Goal: Check status: Check status

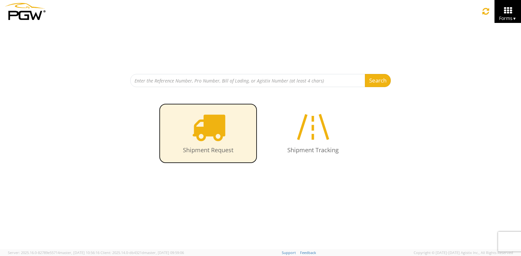
click at [227, 131] on link "Shipment Request" at bounding box center [208, 133] width 98 height 60
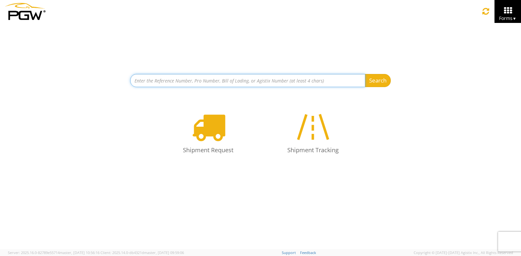
click at [203, 84] on input at bounding box center [247, 80] width 235 height 13
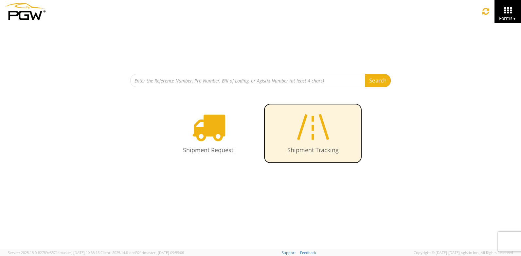
click at [320, 140] on icon at bounding box center [313, 127] width 38 height 34
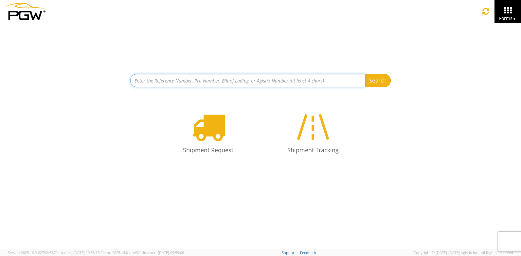
click at [200, 81] on input at bounding box center [247, 80] width 235 height 13
type input "3036501942"
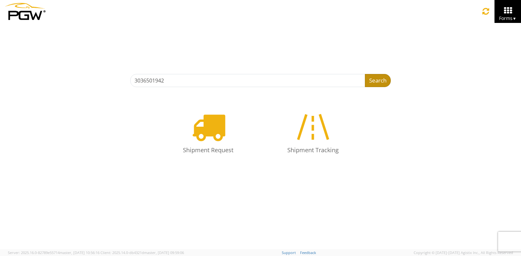
click at [376, 78] on button "Search" at bounding box center [378, 80] width 26 height 13
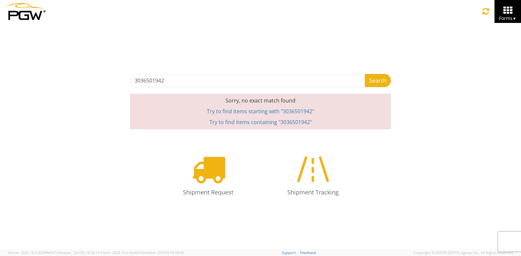
click at [515, 18] on span "▼" at bounding box center [514, 19] width 4 height 6
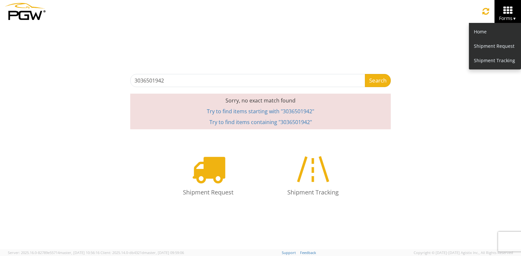
click at [376, 25] on div "3036501942 Search Refine By Ship From Date To Sorry, no exact match found Try t…" at bounding box center [260, 76] width 260 height 106
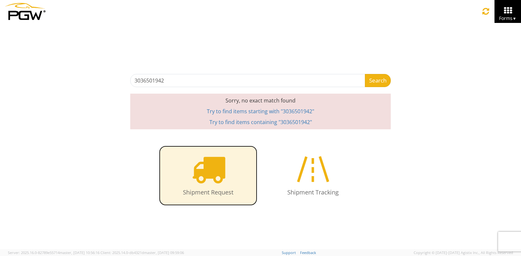
click at [217, 167] on icon at bounding box center [208, 169] width 34 height 34
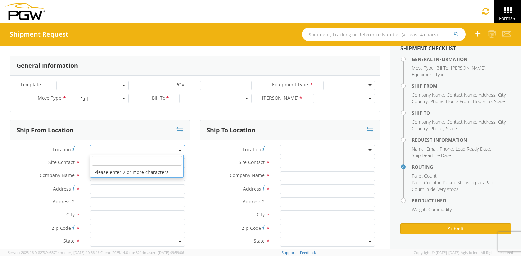
click at [145, 150] on span at bounding box center [137, 150] width 95 height 10
click at [149, 166] on input "text" at bounding box center [137, 163] width 95 height 10
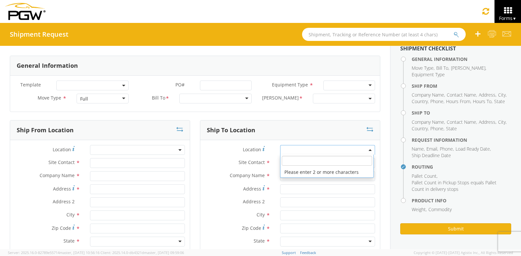
click at [314, 150] on span at bounding box center [327, 150] width 95 height 10
click at [122, 97] on div "Full" at bounding box center [103, 99] width 52 height 10
click at [119, 97] on div "Full" at bounding box center [103, 99] width 52 height 10
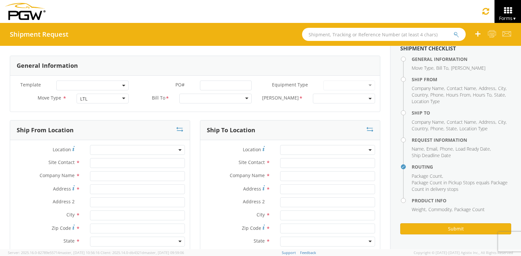
scroll to position [11, 0]
click at [241, 99] on div at bounding box center [215, 99] width 72 height 10
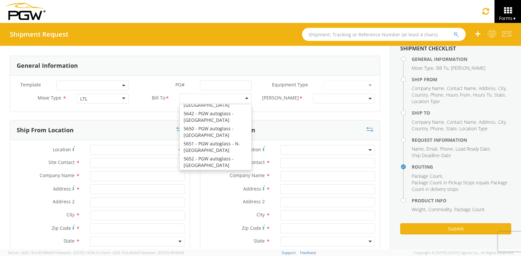
scroll to position [1636, 0]
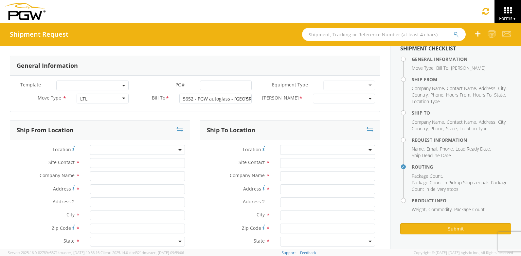
click at [179, 152] on span at bounding box center [137, 150] width 95 height 10
click at [180, 150] on span at bounding box center [137, 150] width 95 height 10
click at [361, 98] on span at bounding box center [344, 99] width 62 height 10
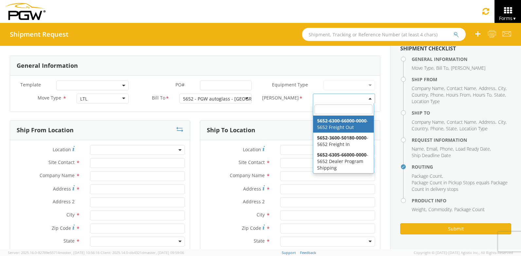
select select "5652-6300-66000-0000"
click at [368, 98] on b at bounding box center [369, 99] width 3 height 2
click at [368, 99] on span "5652-6300-66000-0000 - 5652 Freight Out" at bounding box center [344, 99] width 62 height 10
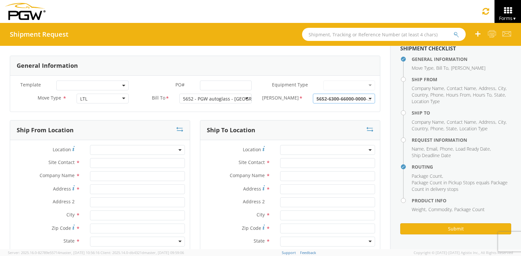
click at [362, 98] on span "5652-6300-66000-0000 - 5652 Freight Out" at bounding box center [360, 99] width 89 height 6
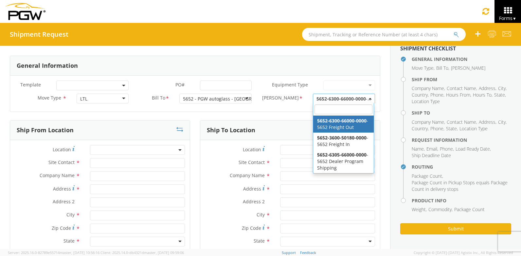
click at [333, 100] on span "5652-6300-66000-0000" at bounding box center [340, 99] width 49 height 6
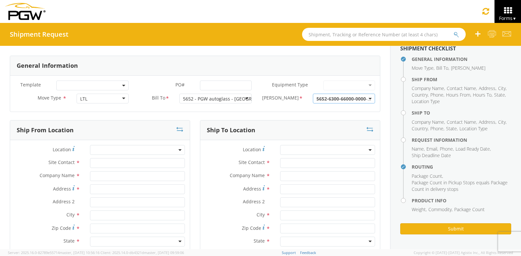
click at [241, 98] on div "5652 - PGW autoglass - Memphis" at bounding box center [231, 99] width 97 height 7
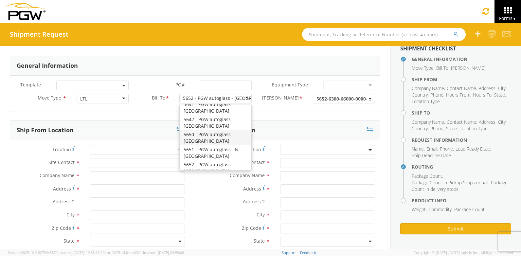
click at [269, 105] on div "Bill Code * 5652-6300-66000-0000 5652-3600-50180-0000 5652-6305-66000-0000 5652…" at bounding box center [317, 100] width 123 height 13
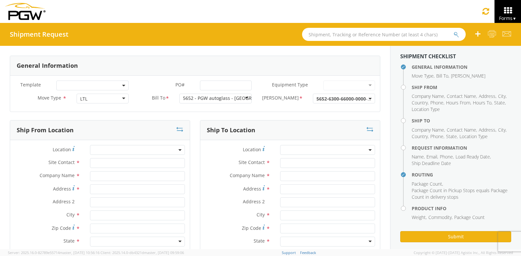
scroll to position [0, 0]
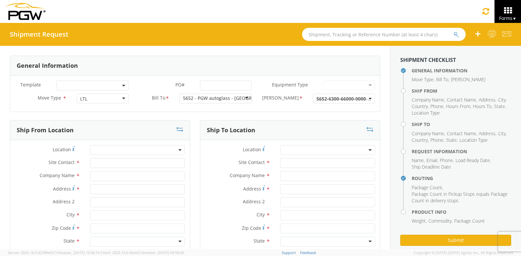
click at [367, 85] on div at bounding box center [349, 85] width 52 height 10
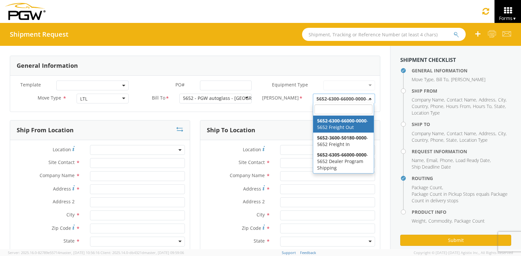
click at [368, 99] on b at bounding box center [369, 99] width 3 height 2
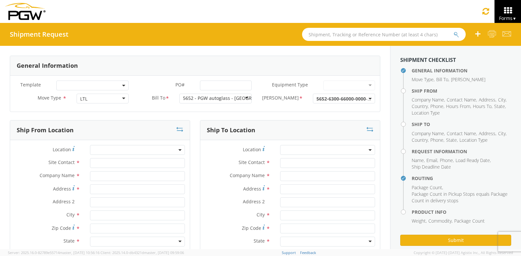
click at [267, 105] on div "Bill Code * 5652-6300-66000-0000 5652-3600-50180-0000 5652-6305-66000-0000 5652…" at bounding box center [317, 100] width 123 height 13
click at [243, 97] on div "5652 - PGW autoglass - Memphis" at bounding box center [215, 99] width 72 height 10
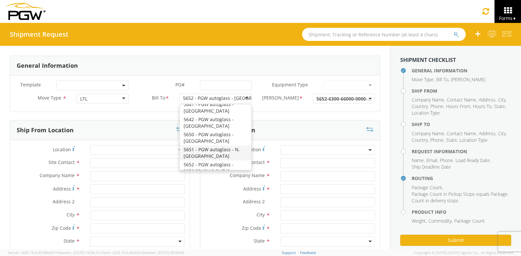
scroll to position [1603, 0]
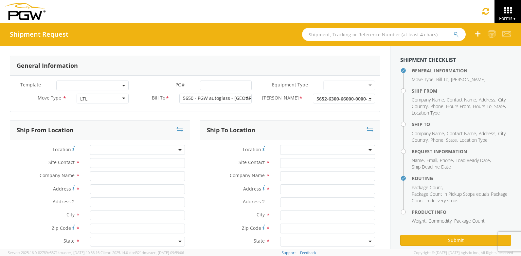
select select
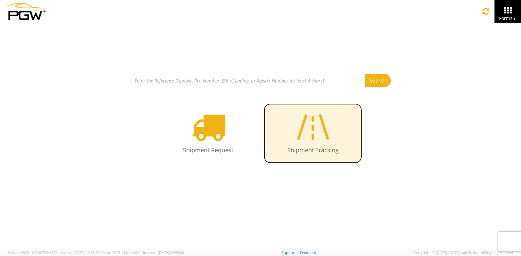
click at [306, 134] on icon at bounding box center [313, 127] width 38 height 34
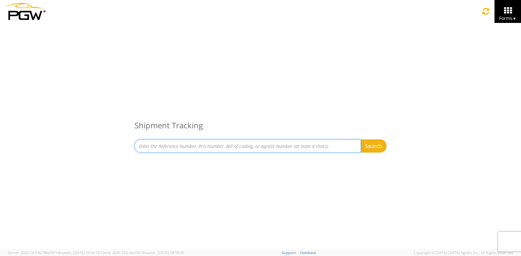
click at [267, 145] on input at bounding box center [247, 145] width 226 height 13
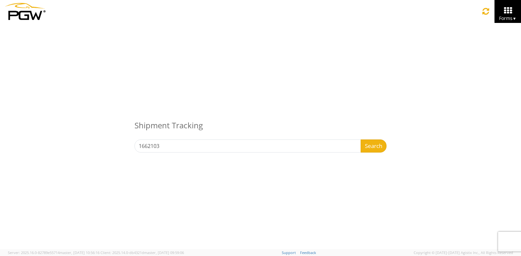
click at [378, 154] on div "Shipment Tracking 1662103 Search Refine By Ship From Date To" at bounding box center [260, 92] width 521 height 138
click at [376, 148] on button "Search" at bounding box center [373, 145] width 26 height 13
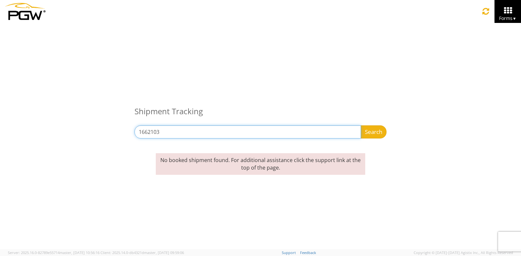
click at [138, 131] on input "1662103" at bounding box center [247, 131] width 226 height 13
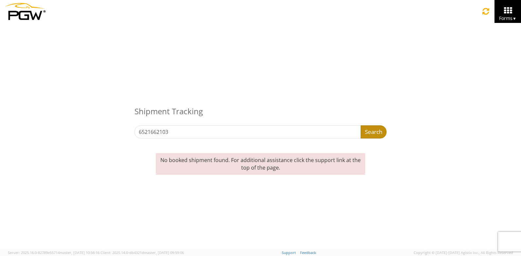
click at [376, 132] on button "Search" at bounding box center [373, 131] width 26 height 13
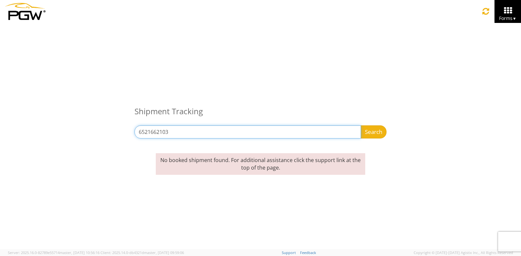
click at [261, 132] on input "6521662103" at bounding box center [247, 131] width 226 height 13
type input "6"
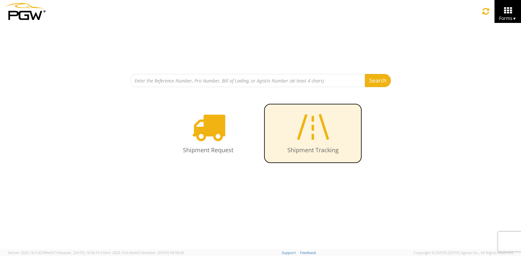
click at [309, 139] on icon at bounding box center [313, 127] width 38 height 34
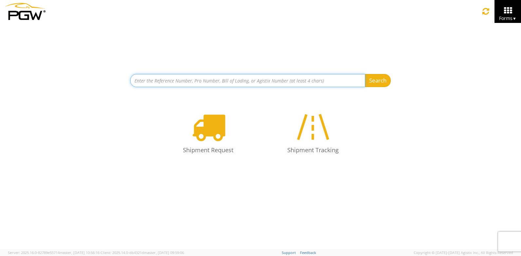
click at [214, 81] on input at bounding box center [247, 80] width 235 height 13
type input "3"
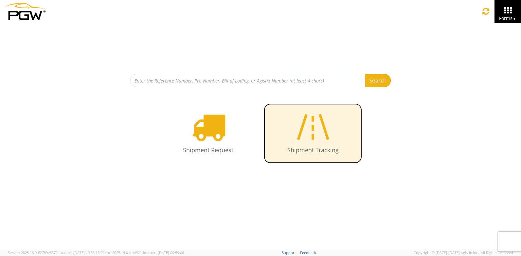
click at [320, 130] on icon at bounding box center [313, 127] width 38 height 34
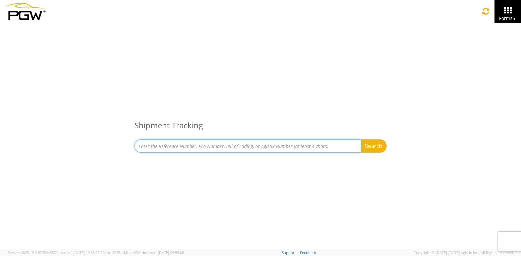
click at [246, 146] on input at bounding box center [247, 145] width 226 height 13
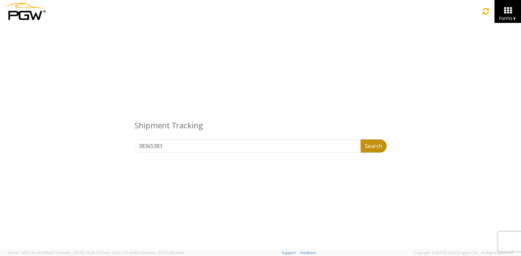
click at [370, 144] on button "Search" at bounding box center [373, 145] width 26 height 13
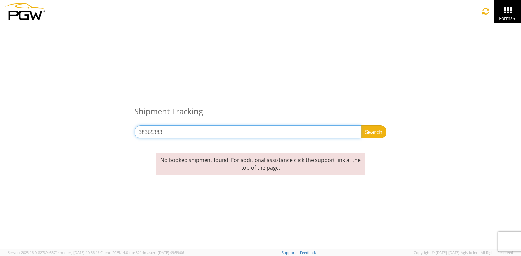
click at [318, 128] on input "38365383" at bounding box center [247, 131] width 226 height 13
type input "3"
type input "1"
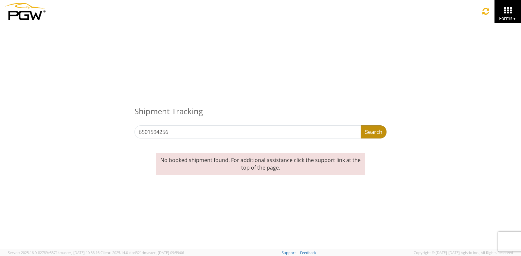
click at [368, 135] on button "Search" at bounding box center [373, 131] width 26 height 13
click at [371, 129] on button "Search" at bounding box center [373, 131] width 26 height 13
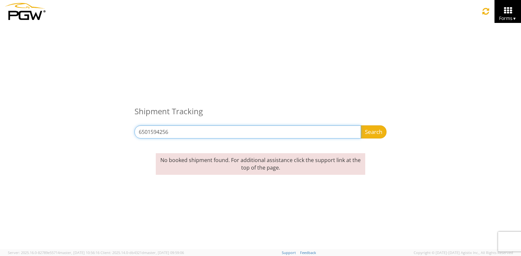
click at [247, 130] on input "6501594256" at bounding box center [247, 131] width 226 height 13
type input "6"
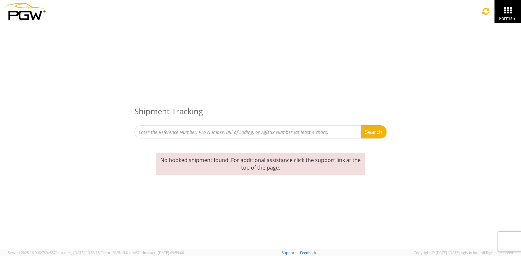
click at [77, 69] on div "Shipment Tracking Search Refine By Ship From Date To" at bounding box center [260, 85] width 521 height 124
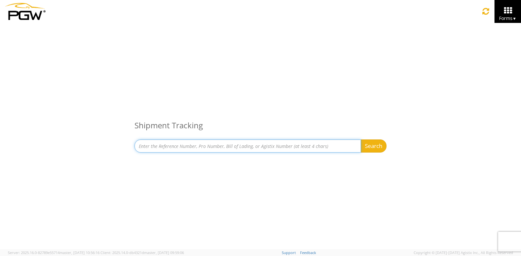
click at [220, 149] on input at bounding box center [247, 145] width 226 height 13
type input "1z5r68y61303249701"
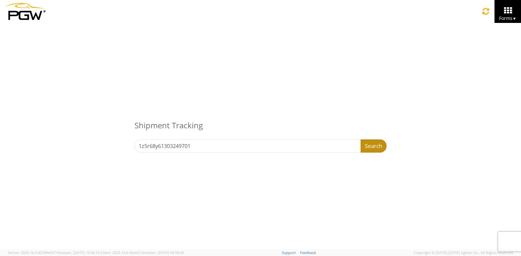
click at [381, 146] on button "Search" at bounding box center [373, 145] width 26 height 13
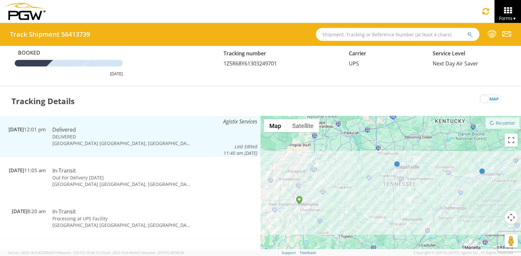
click at [98, 140] on td "[GEOGRAPHIC_DATA] [GEOGRAPHIC_DATA], [GEOGRAPHIC_DATA]" at bounding box center [122, 143] width 146 height 7
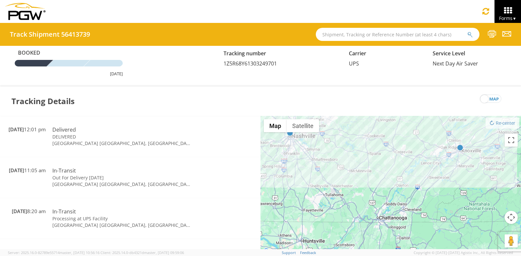
drag, startPoint x: 395, startPoint y: 182, endPoint x: 340, endPoint y: 182, distance: 55.9
click at [340, 182] on div "To navigate, press the arrow keys." at bounding box center [390, 185] width 260 height 139
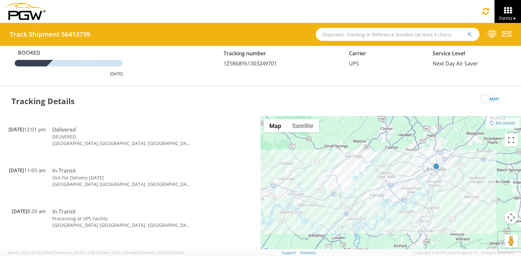
drag, startPoint x: 431, startPoint y: 162, endPoint x: 443, endPoint y: 247, distance: 85.2
click at [443, 247] on div "To navigate, press the arrow keys." at bounding box center [390, 185] width 260 height 139
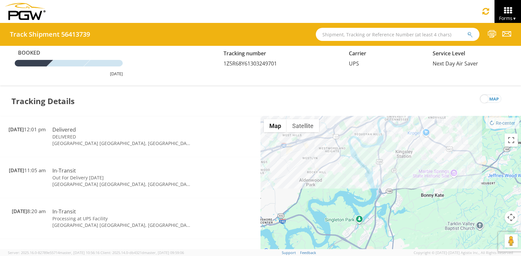
drag, startPoint x: 407, startPoint y: 159, endPoint x: 408, endPoint y: 152, distance: 6.6
click at [408, 152] on div "To navigate, press the arrow keys." at bounding box center [390, 185] width 260 height 139
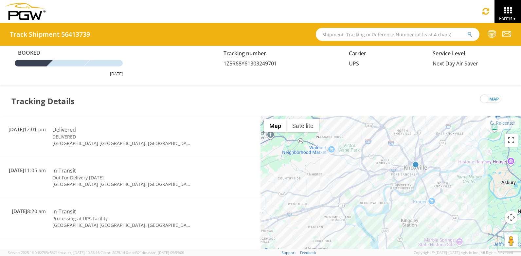
drag, startPoint x: 412, startPoint y: 170, endPoint x: 414, endPoint y: 223, distance: 52.4
click at [414, 223] on div "To navigate, press the arrow keys." at bounding box center [390, 185] width 260 height 139
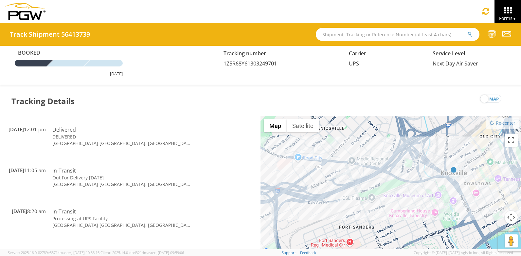
drag, startPoint x: 480, startPoint y: 144, endPoint x: 395, endPoint y: 233, distance: 122.9
click at [395, 233] on div "To navigate, press the arrow keys." at bounding box center [390, 185] width 260 height 139
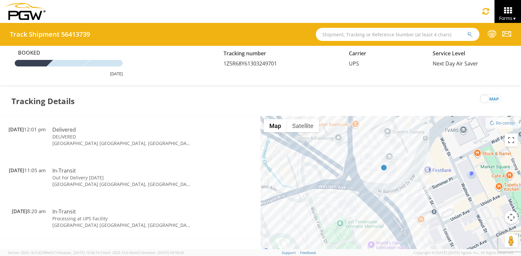
drag, startPoint x: 450, startPoint y: 179, endPoint x: 357, endPoint y: 232, distance: 107.8
click at [357, 232] on div "To navigate, press the arrow keys." at bounding box center [390, 185] width 260 height 139
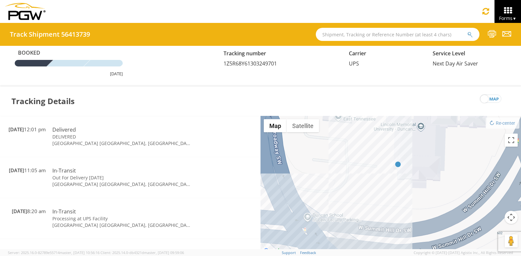
drag, startPoint x: 405, startPoint y: 159, endPoint x: 404, endPoint y: 215, distance: 55.9
click at [404, 215] on div "To navigate, press the arrow keys." at bounding box center [390, 185] width 260 height 139
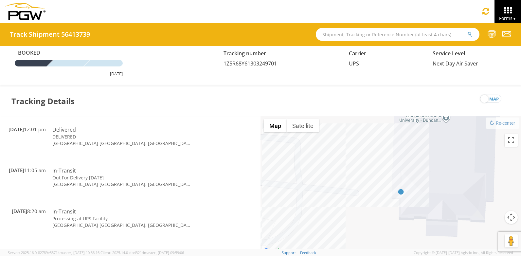
drag, startPoint x: 394, startPoint y: 164, endPoint x: 400, endPoint y: 203, distance: 39.0
click at [401, 204] on div "To navigate, press the arrow keys." at bounding box center [390, 185] width 260 height 139
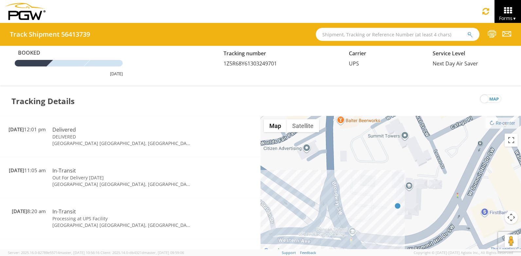
drag, startPoint x: 410, startPoint y: 183, endPoint x: 409, endPoint y: 209, distance: 26.2
click at [409, 209] on div "To navigate, press the arrow keys." at bounding box center [390, 185] width 260 height 139
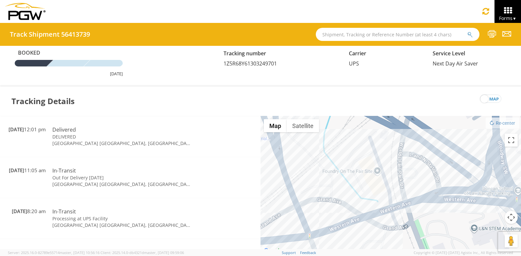
drag, startPoint x: 319, startPoint y: 214, endPoint x: 485, endPoint y: 174, distance: 170.6
click at [485, 174] on div "To navigate, press the arrow keys." at bounding box center [390, 185] width 260 height 139
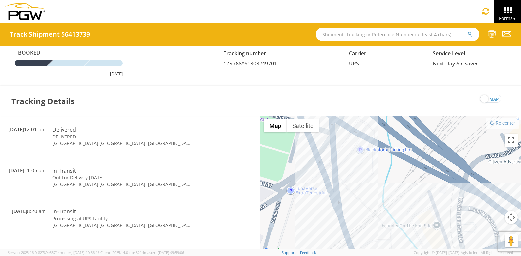
drag, startPoint x: 302, startPoint y: 185, endPoint x: 365, endPoint y: 252, distance: 91.4
click at [365, 249] on app-root "You are using an outdated browser. Please upgrade to Microsoft Edge , Google Ch…" at bounding box center [260, 136] width 521 height 226
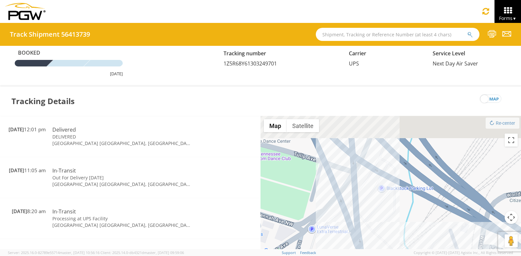
drag, startPoint x: 372, startPoint y: 196, endPoint x: 376, endPoint y: 224, distance: 27.8
click at [376, 224] on div "To navigate, press the arrow keys." at bounding box center [390, 185] width 260 height 139
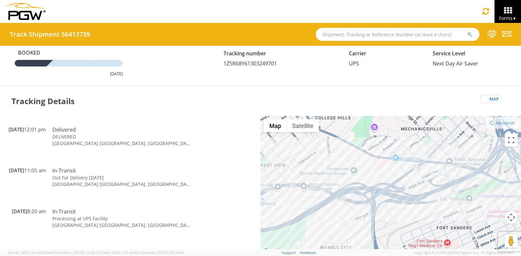
drag, startPoint x: 333, startPoint y: 216, endPoint x: 477, endPoint y: 157, distance: 155.1
click at [477, 157] on div "To navigate, press the arrow keys." at bounding box center [390, 185] width 260 height 139
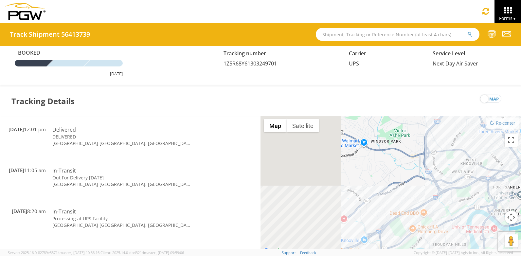
drag, startPoint x: 302, startPoint y: 218, endPoint x: 520, endPoint y: 138, distance: 232.6
click at [520, 139] on html "annexa Batch Shipping Guide Created with Sketch. calendar Created with Sketch." at bounding box center [260, 128] width 521 height 256
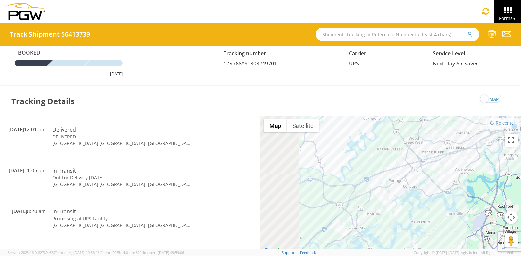
drag, startPoint x: 296, startPoint y: 194, endPoint x: 502, endPoint y: 139, distance: 213.8
click at [502, 139] on div "To navigate, press the arrow keys." at bounding box center [390, 185] width 260 height 139
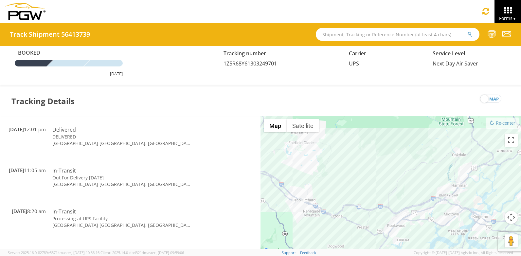
drag, startPoint x: 356, startPoint y: 144, endPoint x: 377, endPoint y: 242, distance: 100.2
click at [366, 246] on div "To navigate, press the arrow keys." at bounding box center [390, 185] width 260 height 139
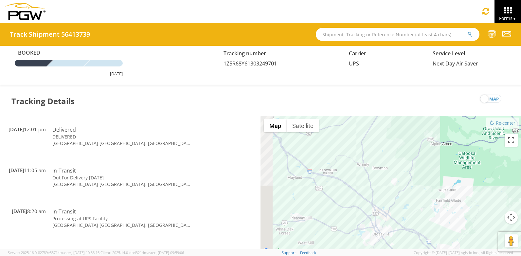
drag, startPoint x: 314, startPoint y: 180, endPoint x: 413, endPoint y: 248, distance: 120.4
click at [412, 248] on div "To navigate, press the arrow keys." at bounding box center [390, 185] width 260 height 139
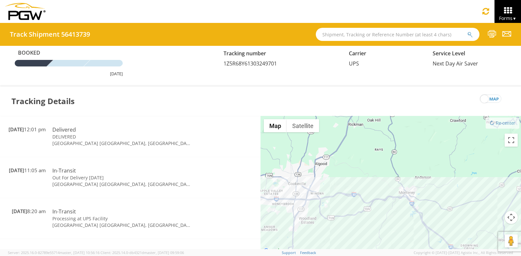
drag, startPoint x: 277, startPoint y: 180, endPoint x: 419, endPoint y: 255, distance: 160.4
click at [419, 249] on app-root "You are using an outdated browser. Please upgrade to Microsoft Edge , Google Ch…" at bounding box center [260, 136] width 521 height 226
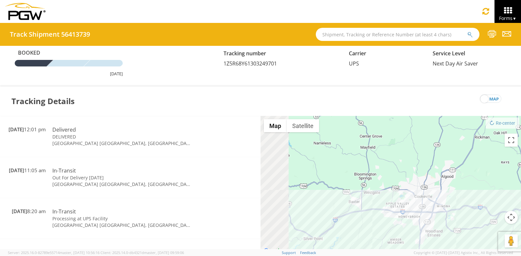
drag, startPoint x: 312, startPoint y: 207, endPoint x: 518, endPoint y: 202, distance: 206.1
click at [518, 202] on div "To navigate, press the arrow keys." at bounding box center [390, 185] width 260 height 139
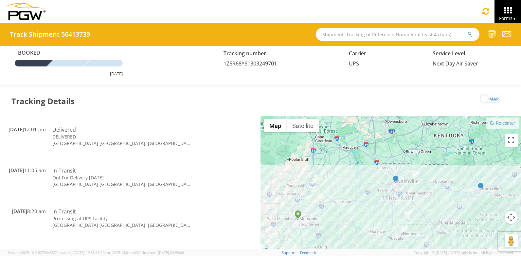
drag, startPoint x: 320, startPoint y: 197, endPoint x: 374, endPoint y: 200, distance: 53.7
click at [374, 200] on div "To navigate, press the arrow keys." at bounding box center [390, 185] width 260 height 139
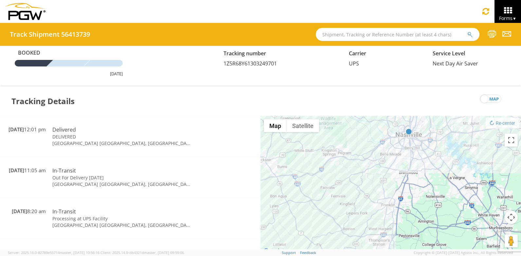
drag, startPoint x: 418, startPoint y: 165, endPoint x: 401, endPoint y: 213, distance: 51.0
click at [401, 212] on div "To navigate, press the arrow keys." at bounding box center [390, 185] width 260 height 139
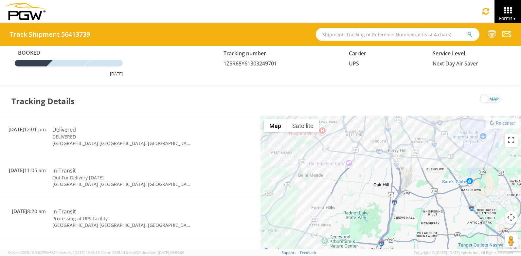
drag, startPoint x: 398, startPoint y: 161, endPoint x: 397, endPoint y: 261, distance: 100.8
click at [397, 255] on html "annexa Batch Shipping Guide Created with Sketch. calendar Created with Sketch." at bounding box center [260, 128] width 521 height 256
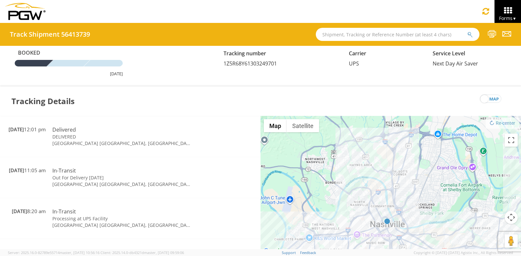
drag, startPoint x: 398, startPoint y: 179, endPoint x: 403, endPoint y: 212, distance: 33.4
click at [403, 212] on div "To navigate, press the arrow keys." at bounding box center [390, 185] width 260 height 139
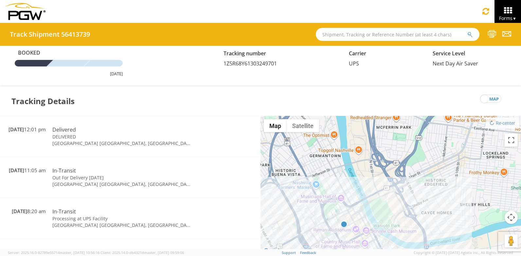
drag, startPoint x: 392, startPoint y: 231, endPoint x: 365, endPoint y: 199, distance: 42.0
click at [397, 193] on div "To navigate, press the arrow keys." at bounding box center [390, 185] width 260 height 139
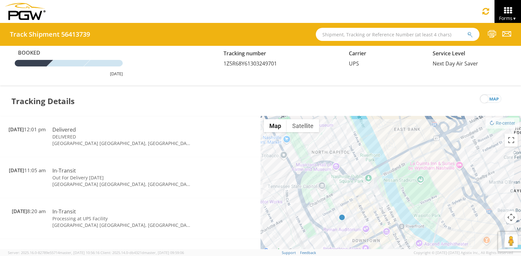
drag, startPoint x: 353, startPoint y: 220, endPoint x: 357, endPoint y: 200, distance: 20.4
click at [357, 200] on div "To navigate, press the arrow keys." at bounding box center [390, 185] width 260 height 139
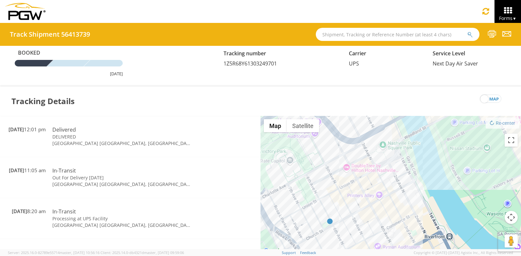
drag, startPoint x: 352, startPoint y: 228, endPoint x: 355, endPoint y: 202, distance: 26.0
click at [355, 202] on div "To navigate, press the arrow keys." at bounding box center [390, 185] width 260 height 139
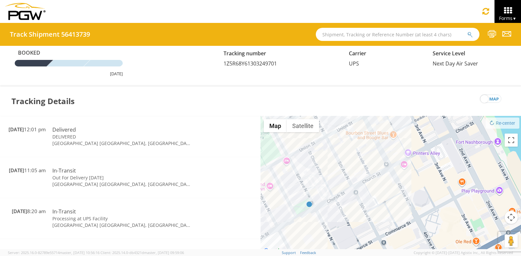
drag, startPoint x: 337, startPoint y: 230, endPoint x: 340, endPoint y: 208, distance: 22.0
click at [340, 208] on div "To navigate, press the arrow keys." at bounding box center [390, 185] width 260 height 139
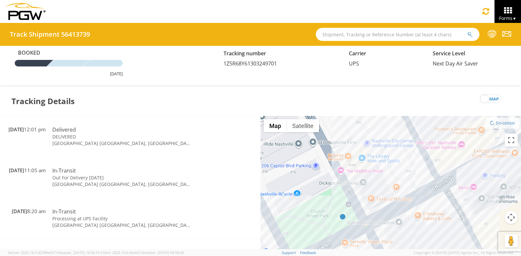
drag, startPoint x: 318, startPoint y: 205, endPoint x: 386, endPoint y: 219, distance: 69.5
click at [386, 219] on div "To navigate, press the arrow keys." at bounding box center [390, 185] width 260 height 139
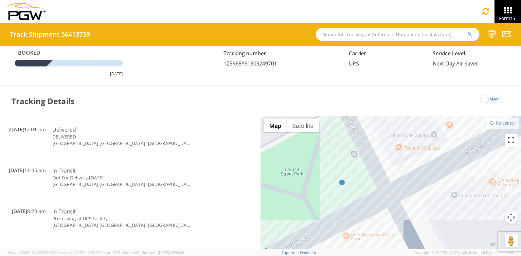
drag, startPoint x: 360, startPoint y: 196, endPoint x: 403, endPoint y: 149, distance: 64.4
click at [403, 149] on div "To navigate, press the arrow keys." at bounding box center [390, 185] width 260 height 139
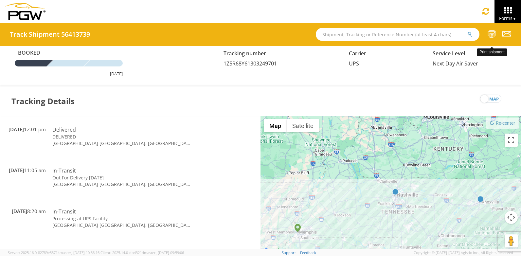
click at [492, 34] on icon at bounding box center [491, 34] width 9 height 8
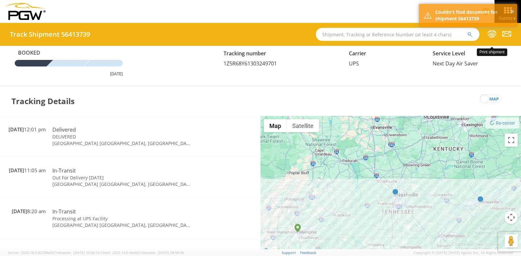
click at [492, 36] on icon at bounding box center [491, 34] width 9 height 8
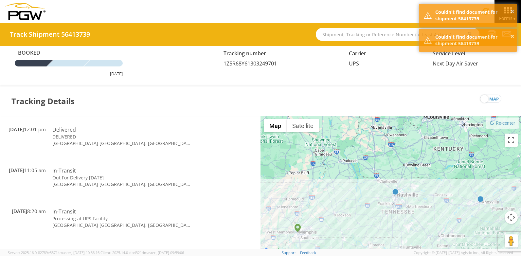
click at [383, 85] on div "Booked [DATE] Tracking number 1Z5R68Y61303249701 Carrier UPS Service Level Next…" at bounding box center [260, 66] width 521 height 41
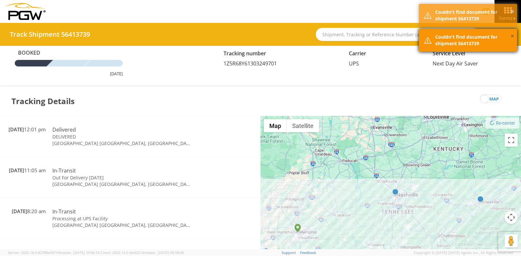
click at [513, 36] on button "×" at bounding box center [512, 36] width 4 height 9
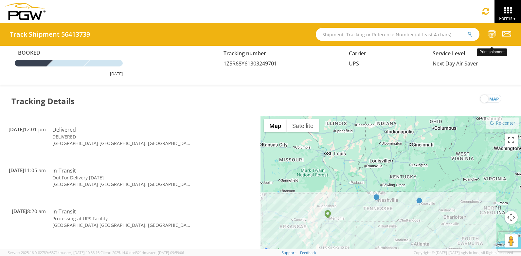
click at [492, 36] on icon at bounding box center [491, 34] width 9 height 8
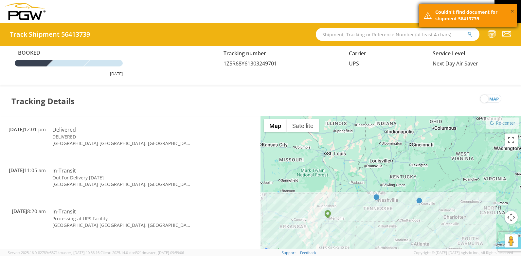
click at [512, 13] on button "×" at bounding box center [512, 11] width 4 height 9
